Goal: Check status

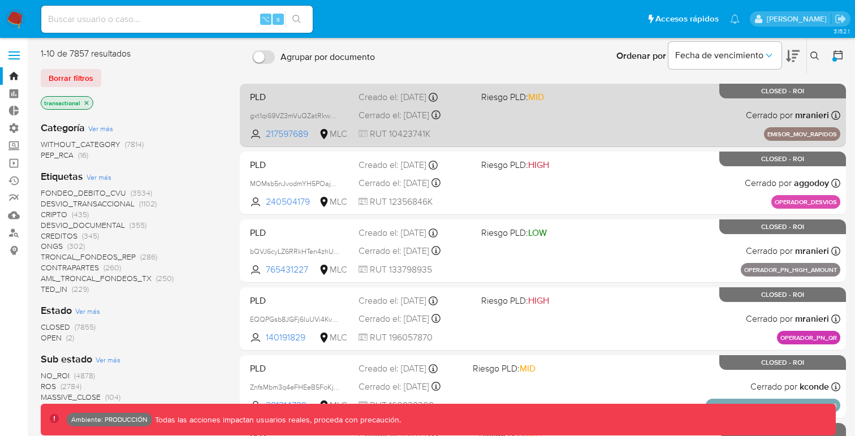
click at [329, 106] on div "PLD gxt1qi69VZ3mVuQZatRkw0PP 217597689 MLC Riesgo PLD: MID Creado el: [DATE] Cr…" at bounding box center [543, 115] width 595 height 57
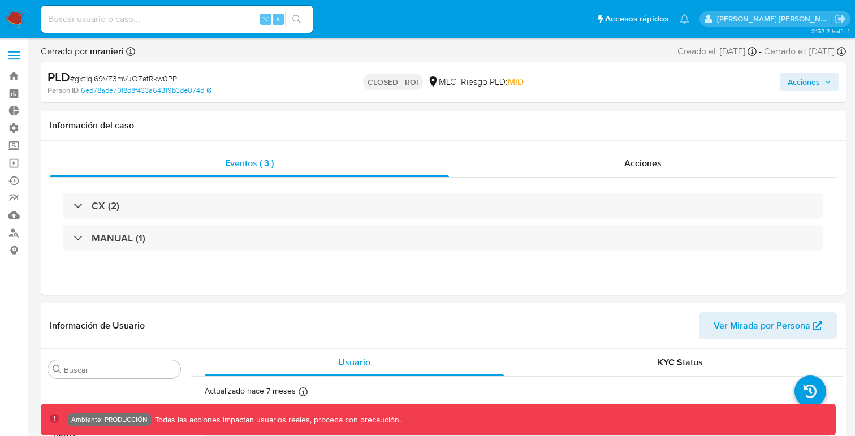
scroll to position [451, 0]
select select "10"
click at [816, 83] on span "Acciones" at bounding box center [804, 82] width 32 height 18
click at [822, 83] on span "Acciones" at bounding box center [810, 82] width 44 height 16
